Goal: Information Seeking & Learning: Learn about a topic

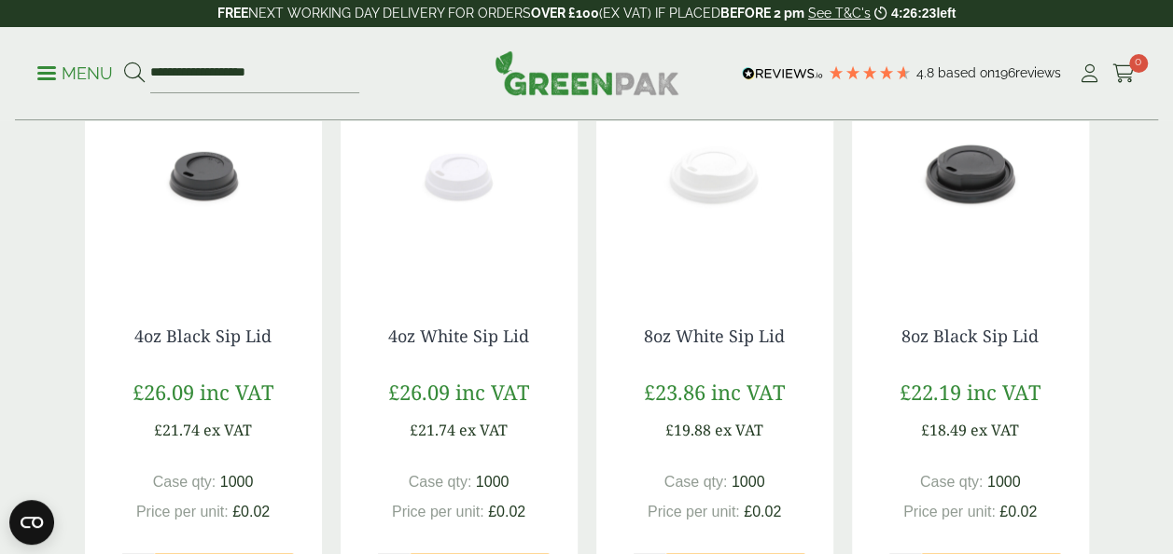
scroll to position [398, 0]
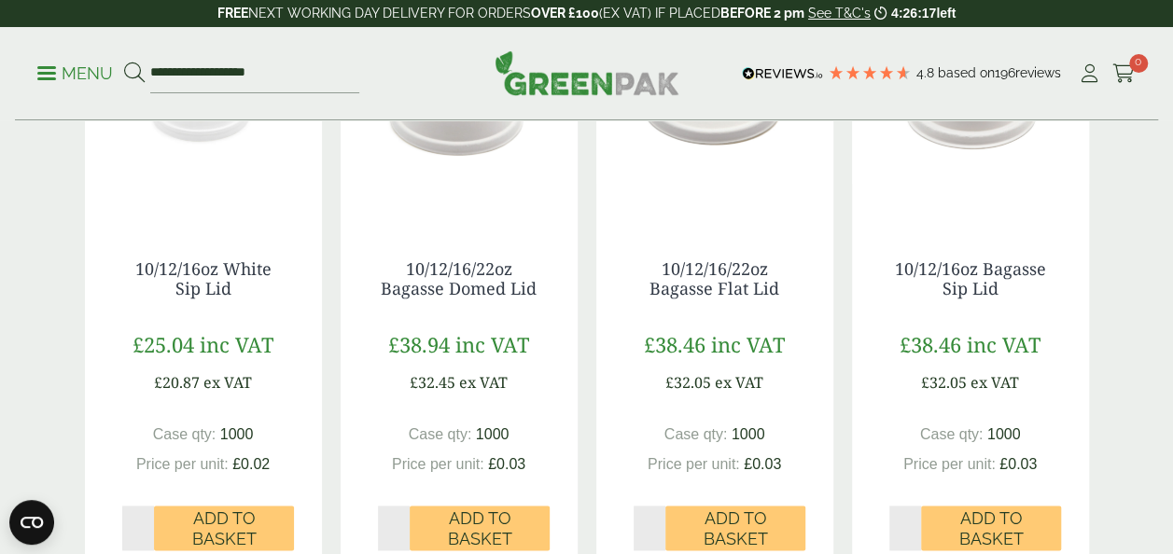
click at [969, 475] on div "10/12/16oz Bagasse Sip Lid £38.46 inc VAT £32.05 ex VAT Case qty: 1000 Price pe…" at bounding box center [970, 405] width 237 height 366
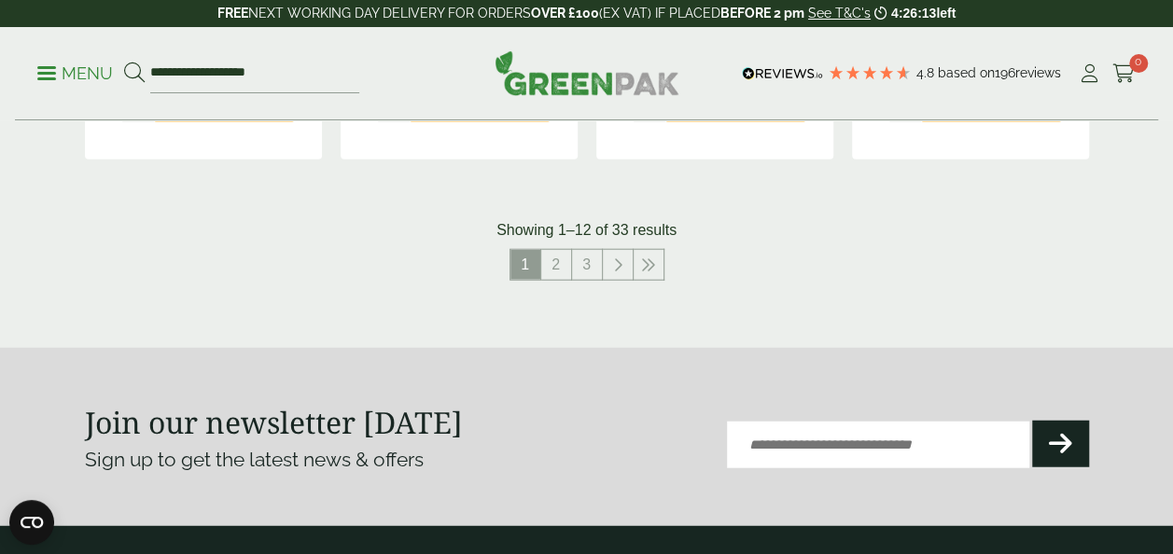
scroll to position [2121, 0]
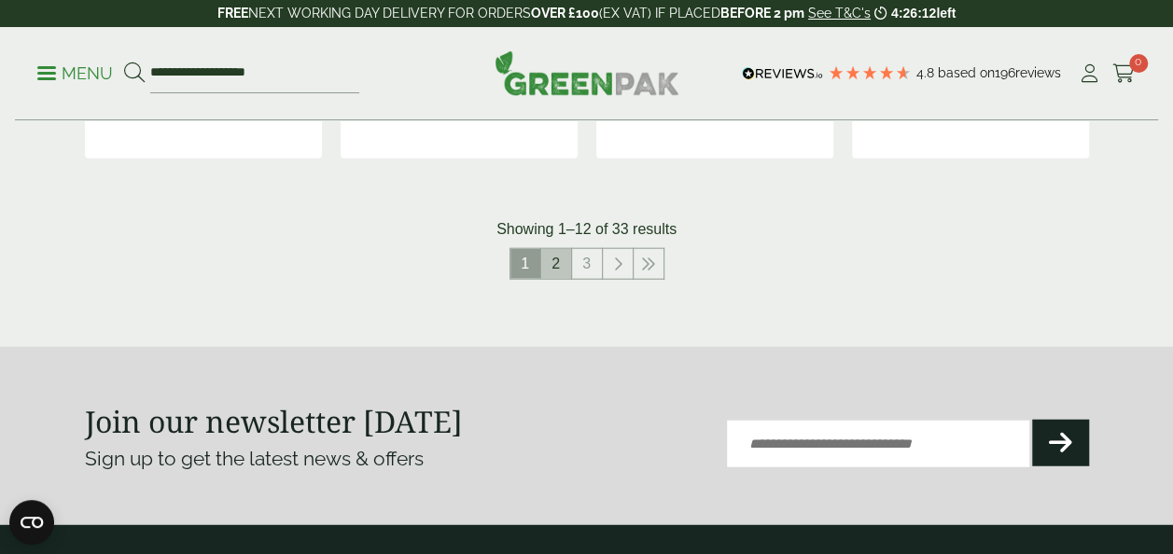
click at [548, 264] on link "2" at bounding box center [556, 264] width 30 height 30
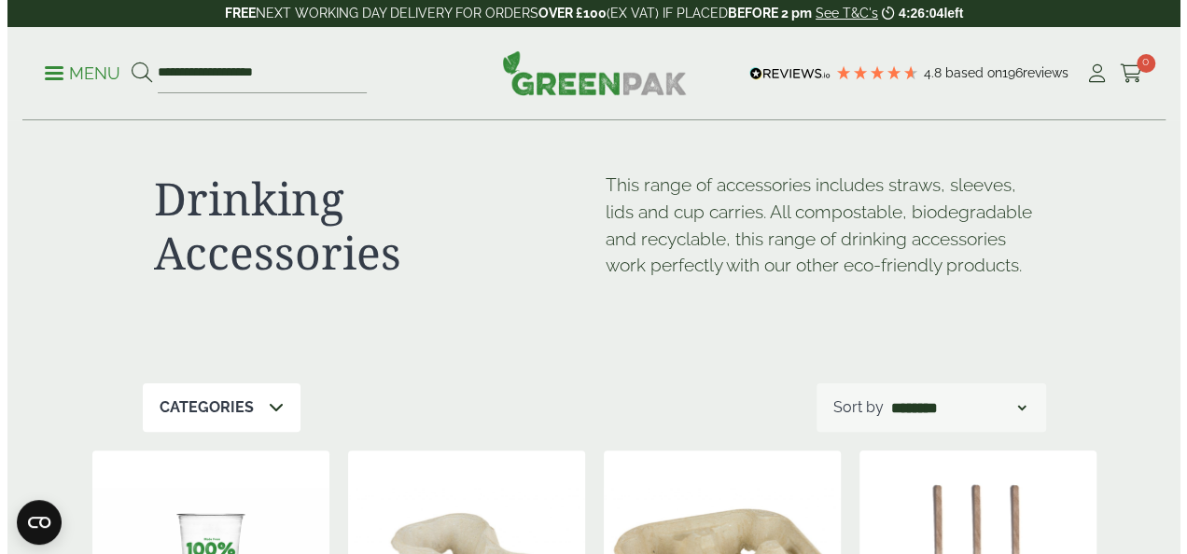
scroll to position [4, 0]
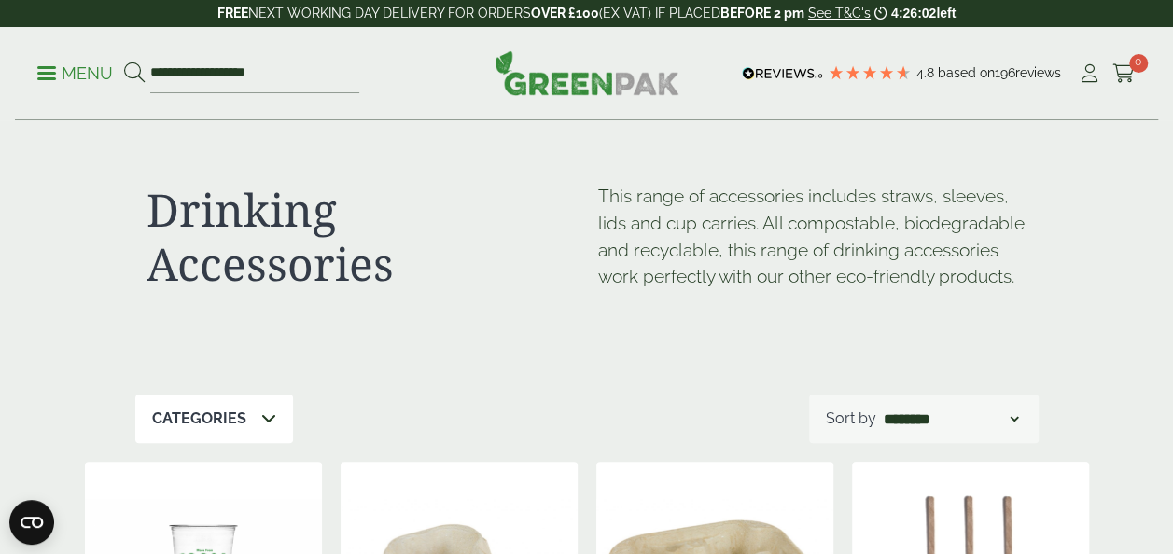
click at [45, 64] on p "Menu" at bounding box center [75, 73] width 76 height 22
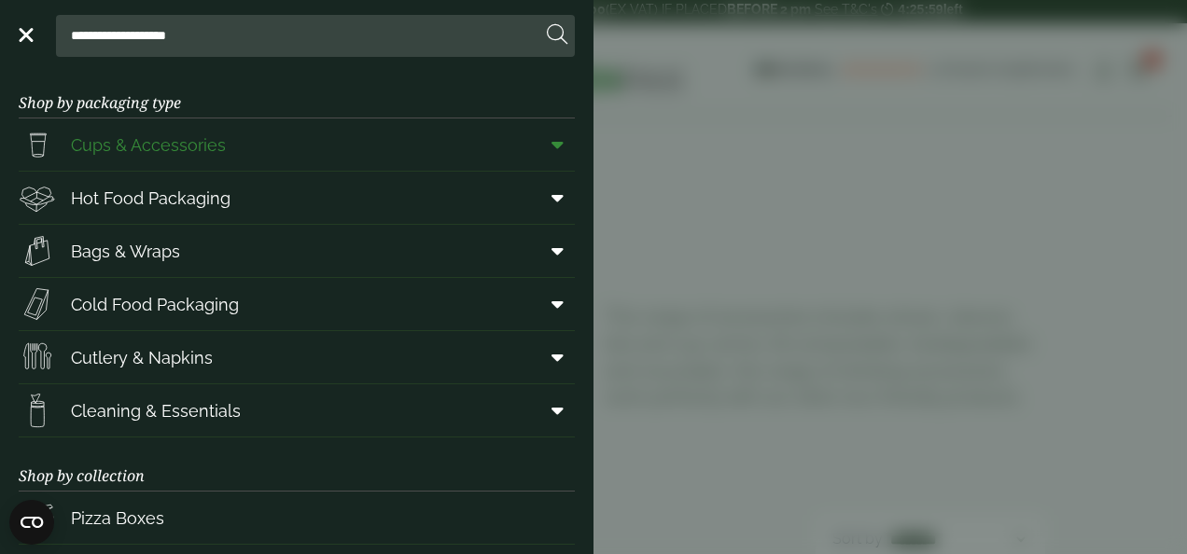
click at [134, 133] on span "Cups & Accessories" at bounding box center [148, 144] width 155 height 25
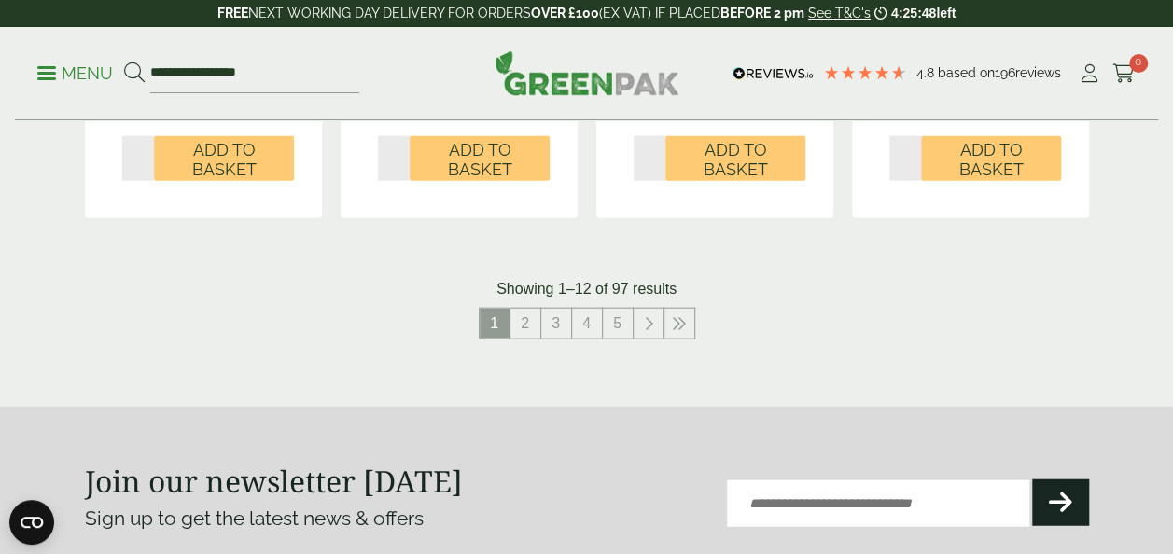
scroll to position [2102, 0]
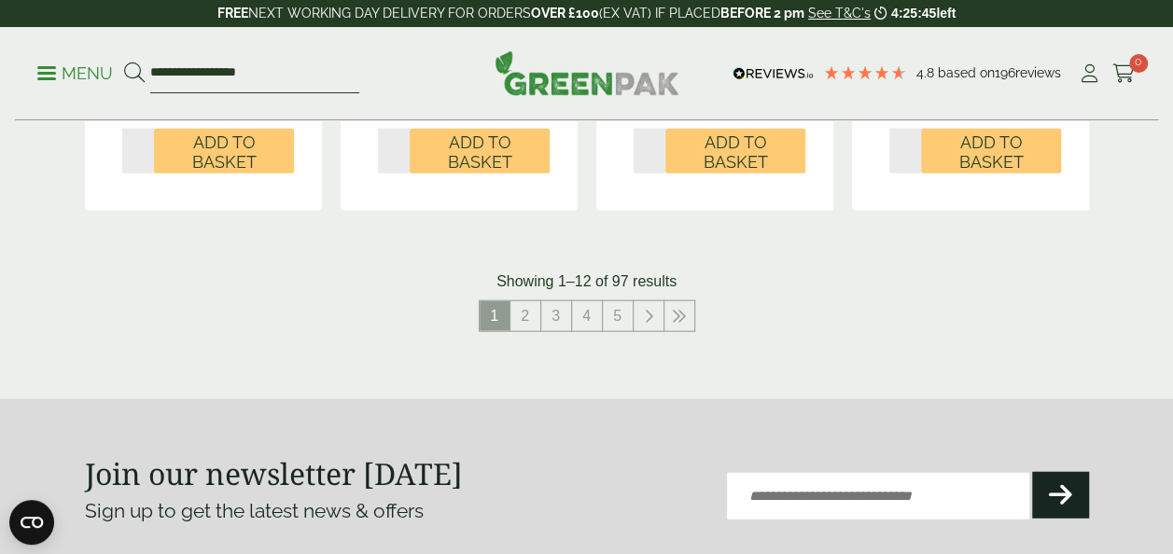
click at [250, 64] on input "**********" at bounding box center [254, 73] width 209 height 39
drag, startPoint x: 273, startPoint y: 69, endPoint x: 91, endPoint y: 36, distance: 184.8
click at [91, 36] on div "**********" at bounding box center [586, 73] width 1143 height 93
type input "********"
click at [124, 62] on button at bounding box center [134, 74] width 21 height 24
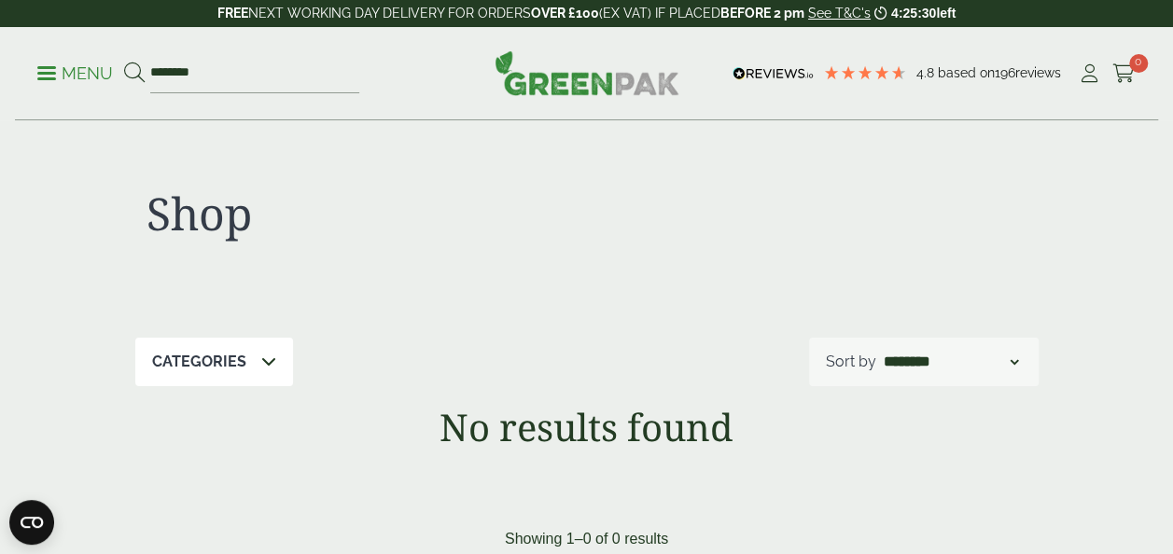
click at [39, 70] on p "Menu" at bounding box center [75, 73] width 76 height 22
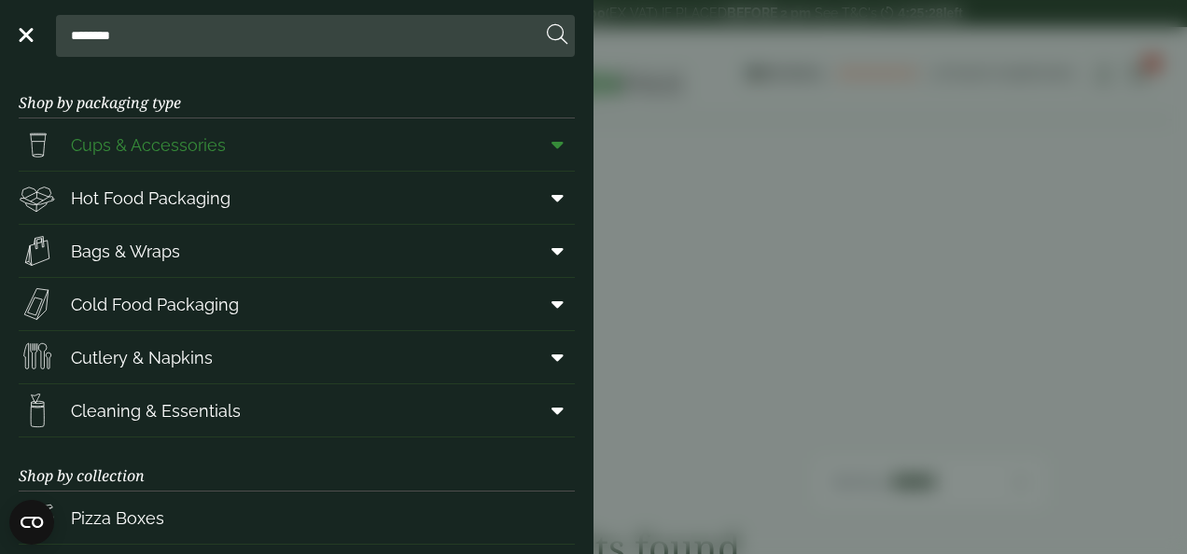
click at [121, 149] on span "Cups & Accessories" at bounding box center [148, 144] width 155 height 25
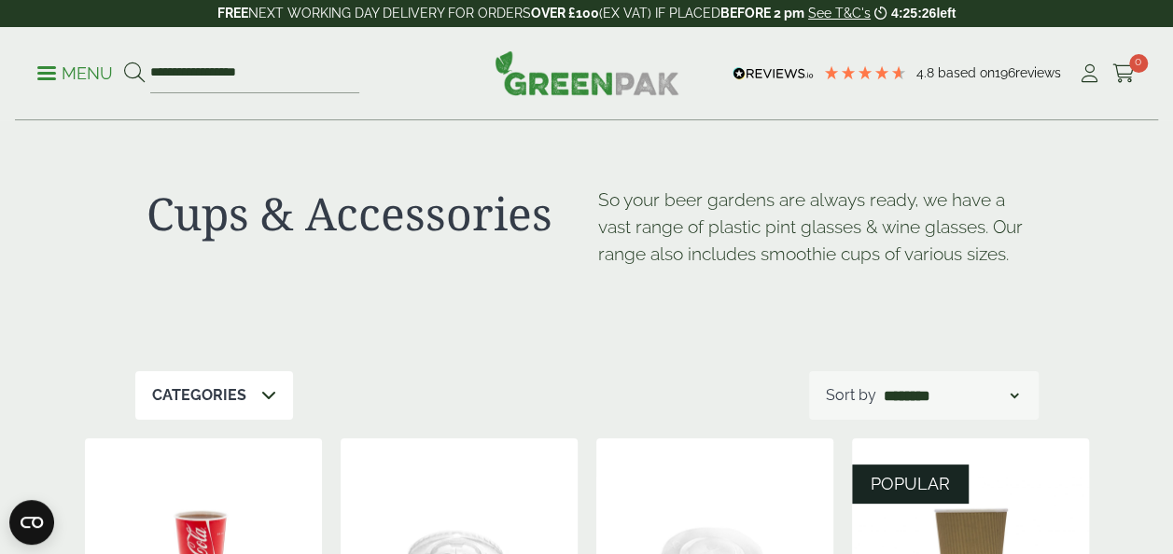
click at [49, 73] on span at bounding box center [46, 73] width 19 height 3
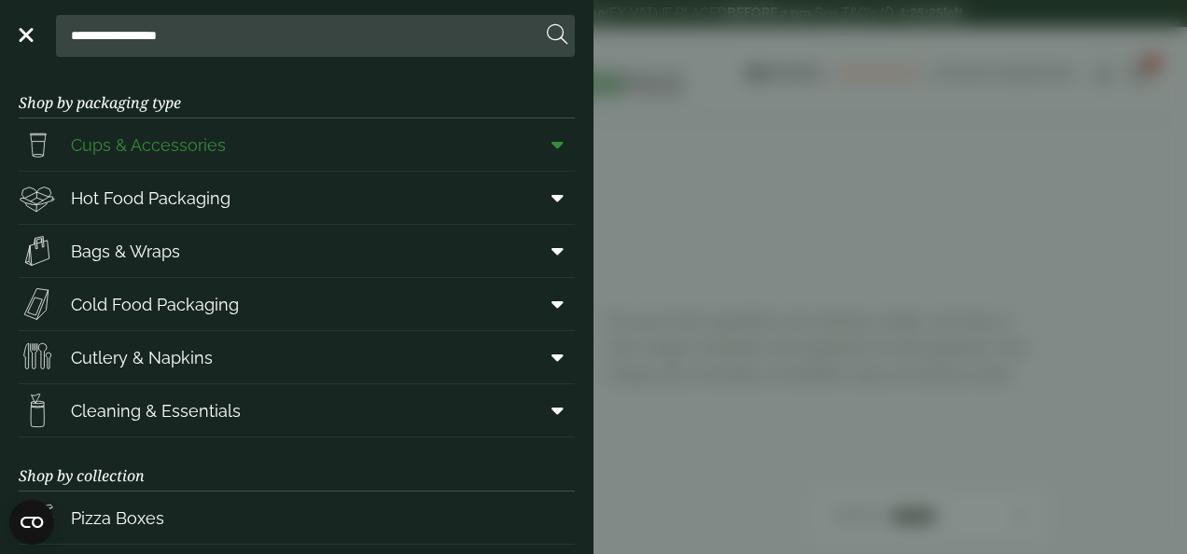
click at [548, 146] on span at bounding box center [554, 144] width 42 height 35
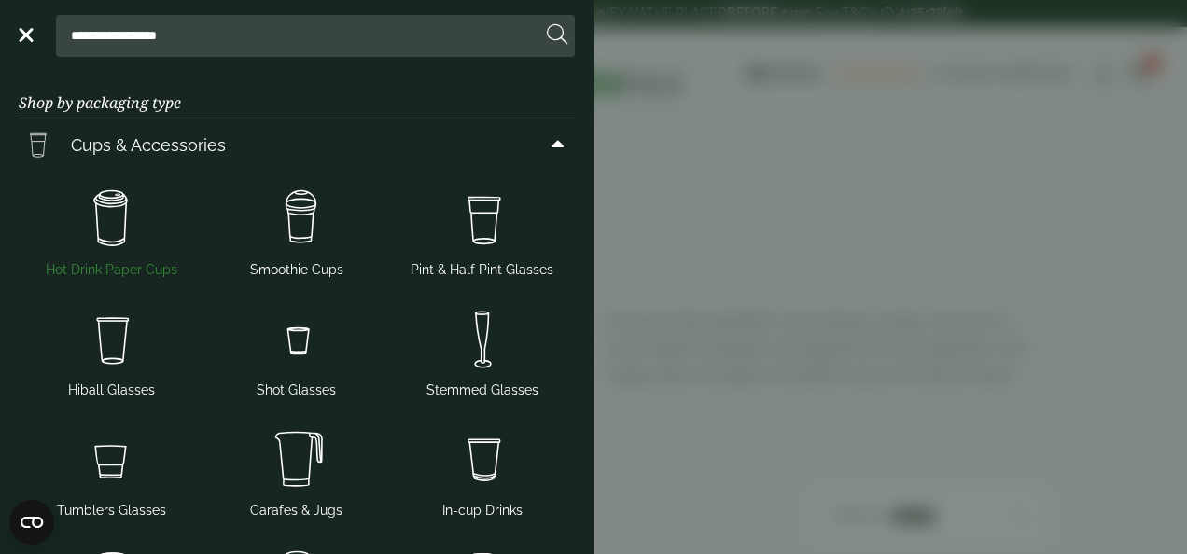
click at [160, 238] on img at bounding box center [111, 219] width 171 height 75
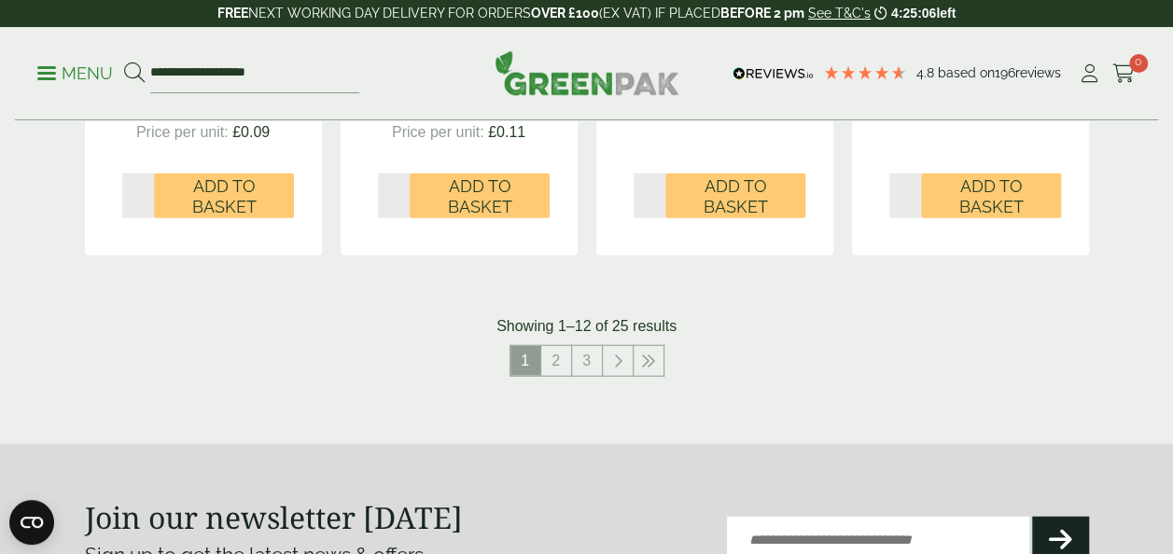
scroll to position [2163, 0]
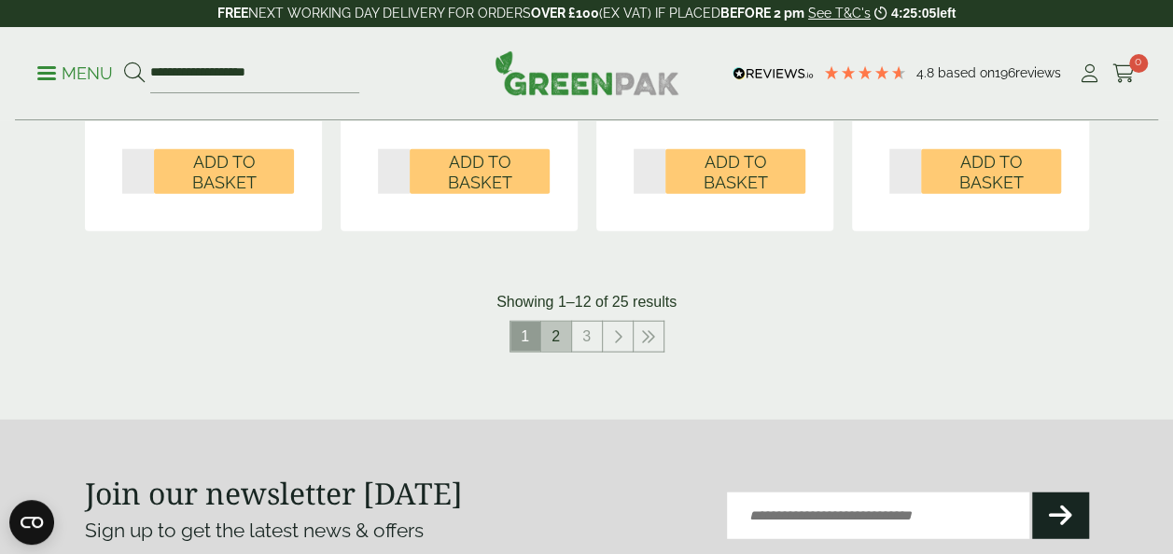
click at [556, 352] on link "2" at bounding box center [556, 337] width 30 height 30
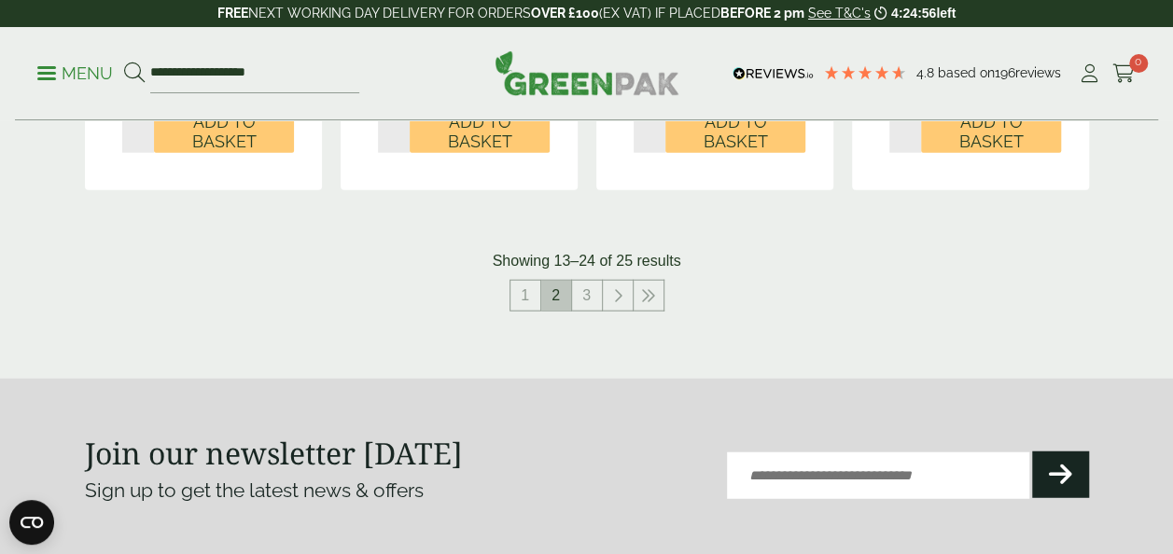
click at [562, 311] on span "2" at bounding box center [556, 296] width 30 height 30
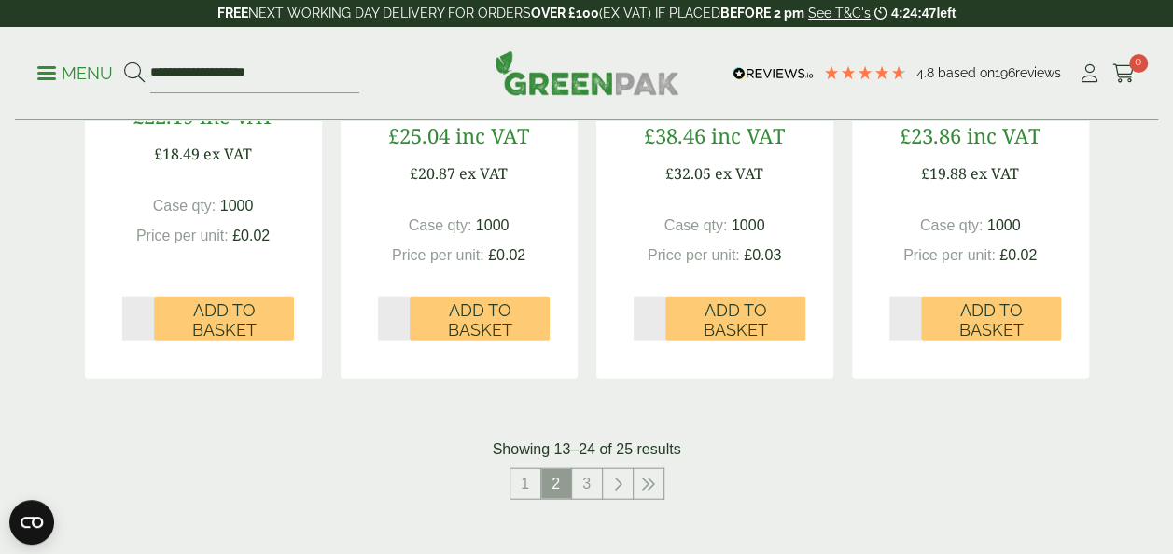
scroll to position [1978, 0]
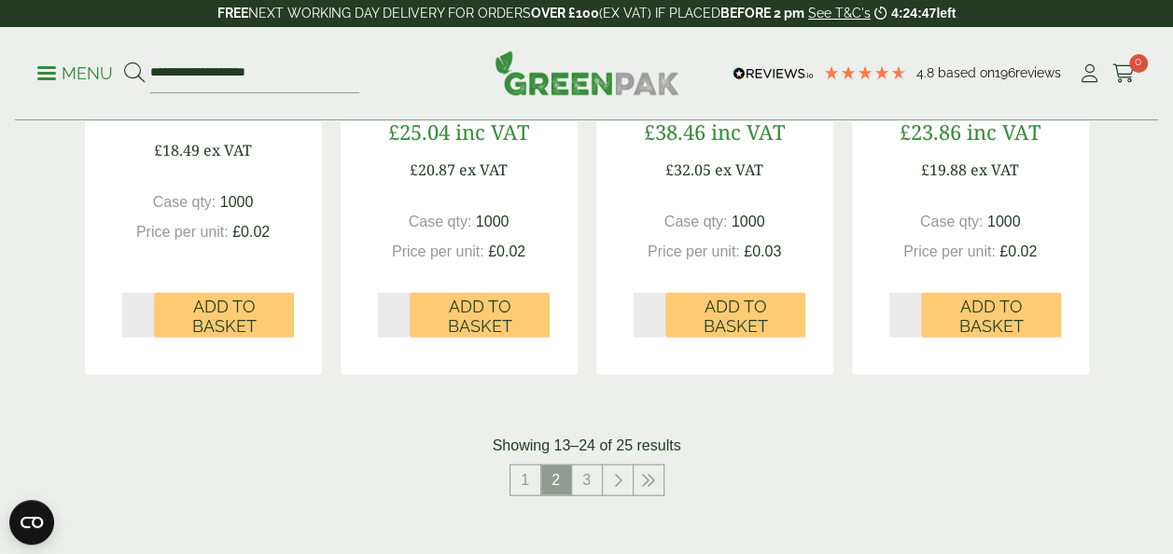
click at [598, 495] on link "3" at bounding box center [587, 480] width 30 height 30
